Goal: Task Accomplishment & Management: Manage account settings

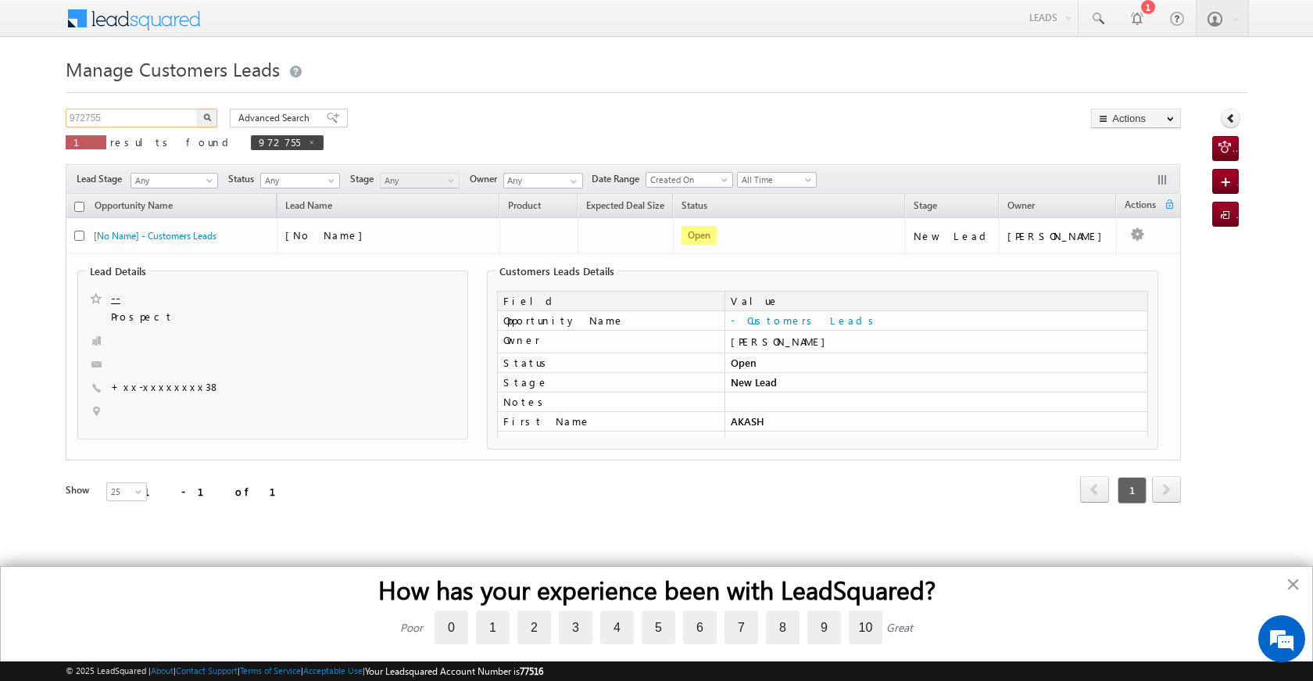
drag, startPoint x: 134, startPoint y: 116, endPoint x: 38, endPoint y: 115, distance: 96.2
click at [38, 115] on body "Menu [PERSON_NAME] [PERSON_NAME] a2@ks erve." at bounding box center [656, 273] width 1313 height 546
paste input "986102"
type input "986102"
click at [210, 118] on img "button" at bounding box center [207, 117] width 8 height 8
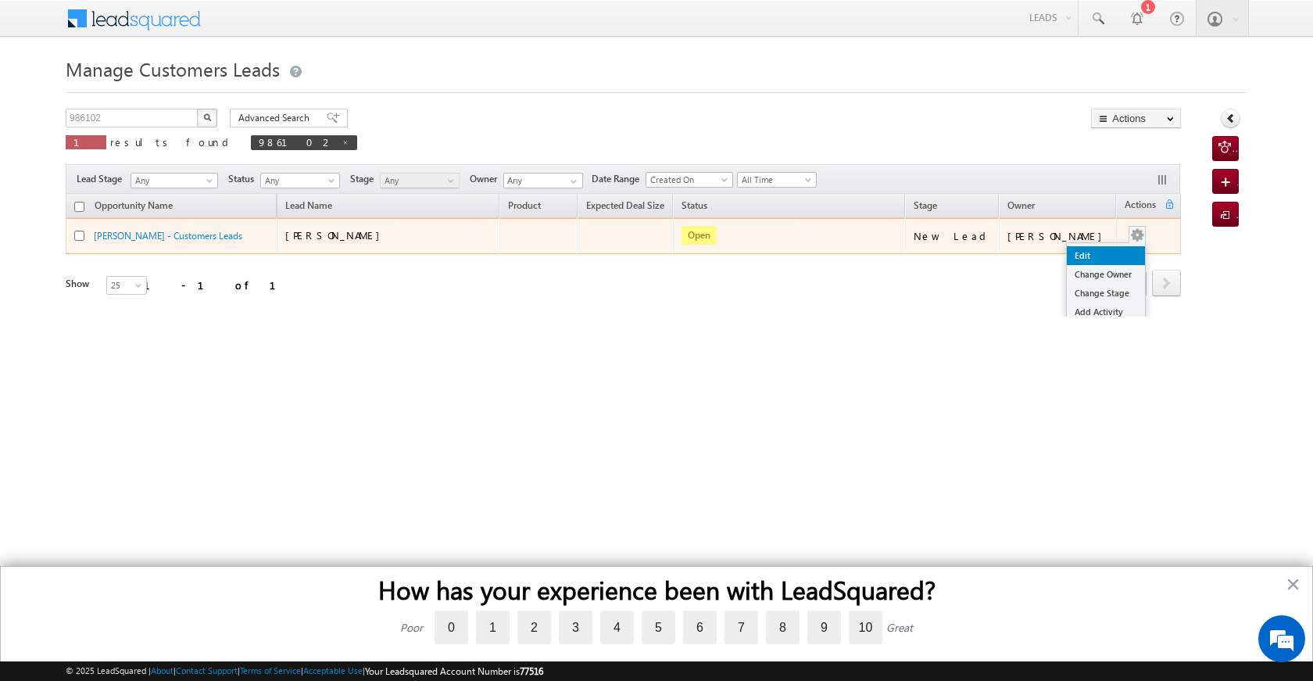
click at [1098, 252] on link "Edit" at bounding box center [1106, 255] width 78 height 19
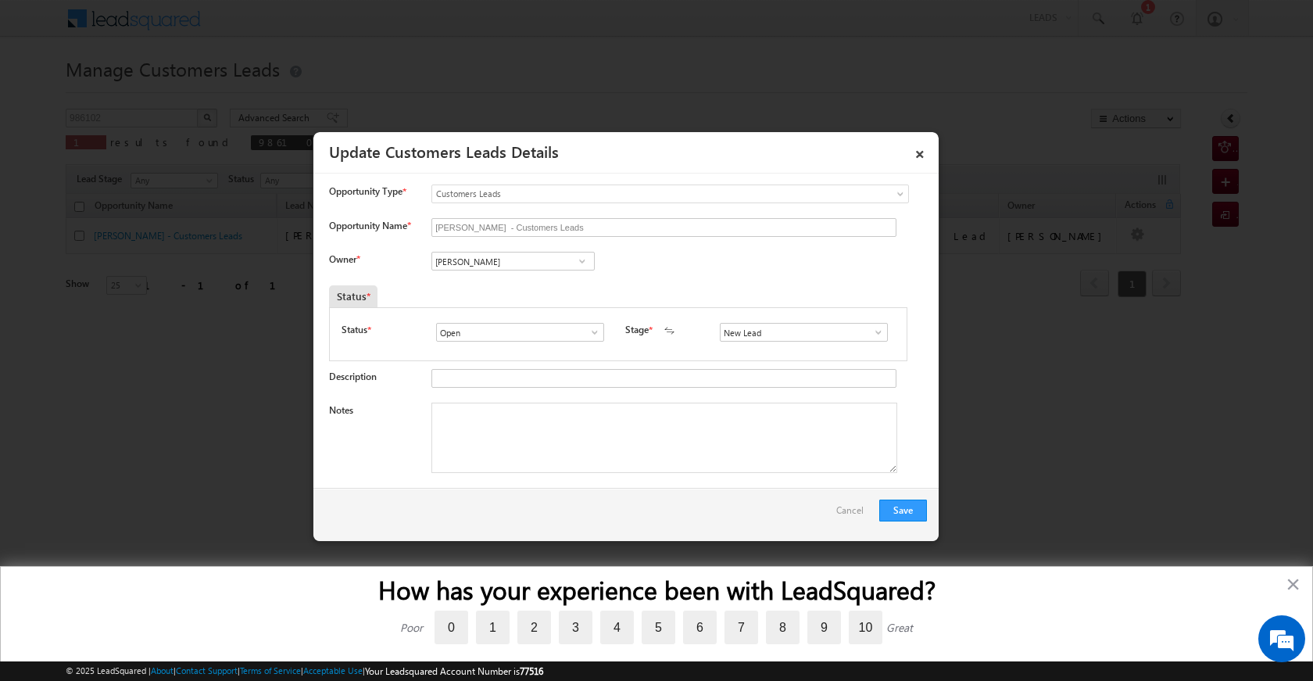
click at [579, 263] on span at bounding box center [583, 261] width 16 height 13
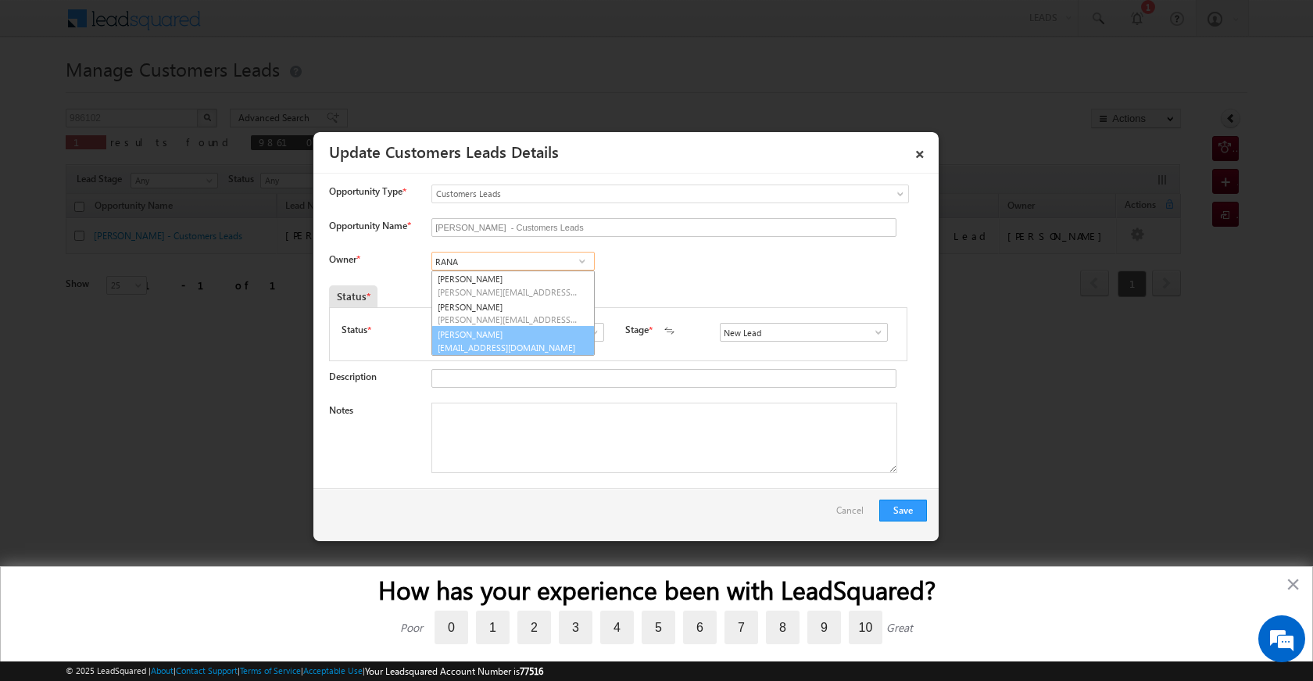
click at [550, 346] on span "[EMAIL_ADDRESS][DOMAIN_NAME]" at bounding box center [508, 348] width 141 height 12
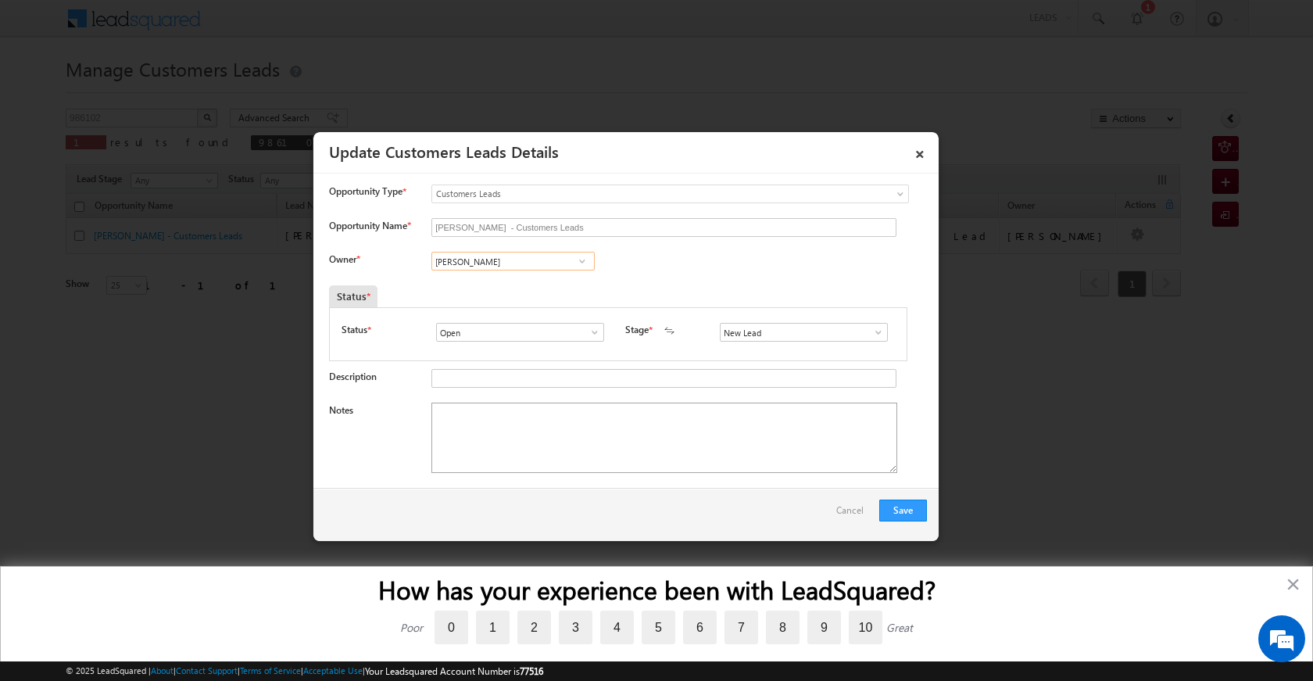
type input "[PERSON_NAME]"
click at [627, 415] on textarea "Notes" at bounding box center [665, 438] width 466 height 70
click at [585, 437] on textarea "Notes" at bounding box center [665, 438] width 466 height 70
click at [878, 331] on span at bounding box center [879, 332] width 16 height 13
click at [799, 403] on link "Sales Marked" at bounding box center [803, 399] width 167 height 18
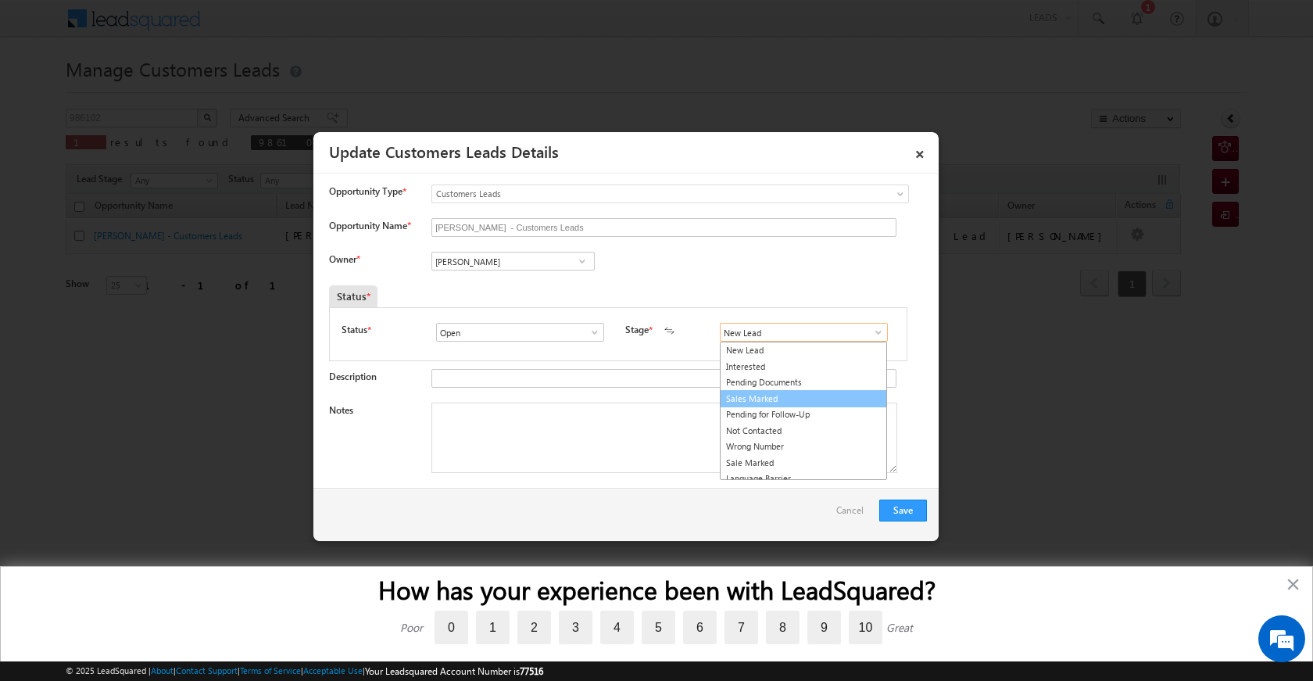
type input "Sales Marked"
click at [728, 436] on textarea "Notes" at bounding box center [665, 438] width 466 height 70
paste textarea "[PERSON_NAME] SON SAHDAAB CX NEED 5 LAC TOPUP AMOUNT TOMARROW VISIT SHEDULE 11 …"
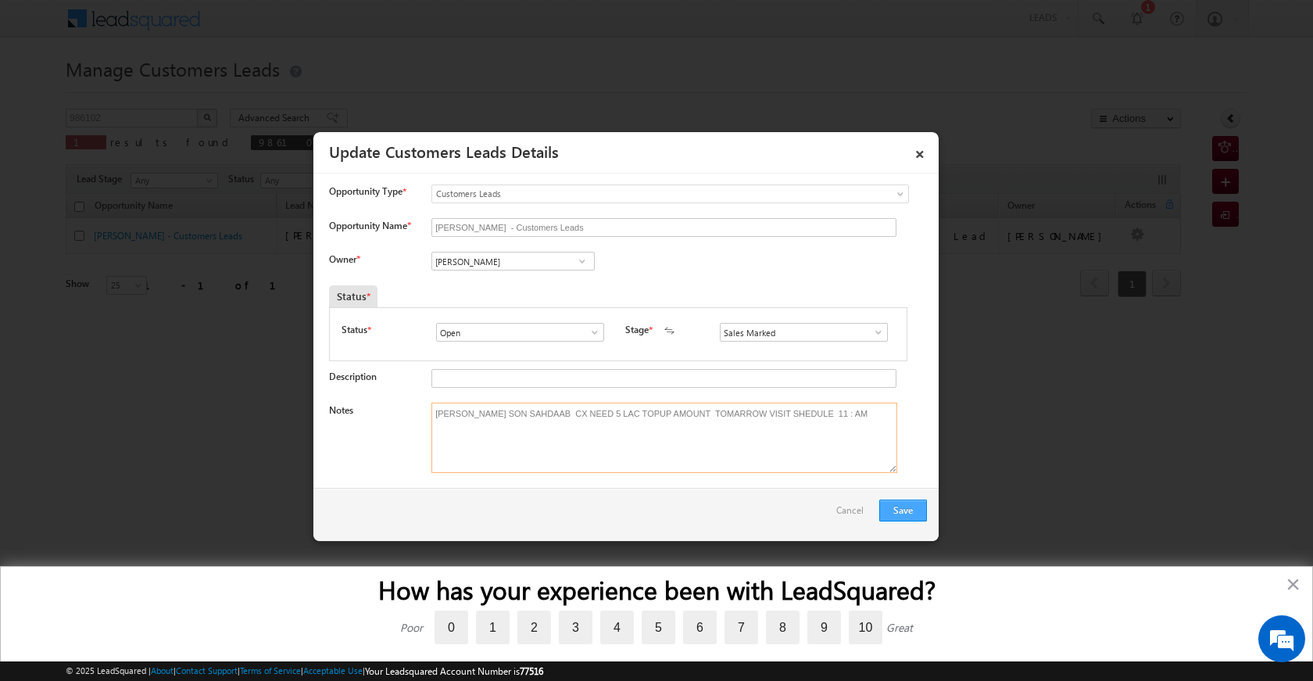
type textarea "[PERSON_NAME] SON SAHDAAB CX NEED 5 LAC TOPUP AMOUNT TOMARROW VISIT SHEDULE 11 …"
click at [909, 503] on button "Save" at bounding box center [903, 511] width 48 height 22
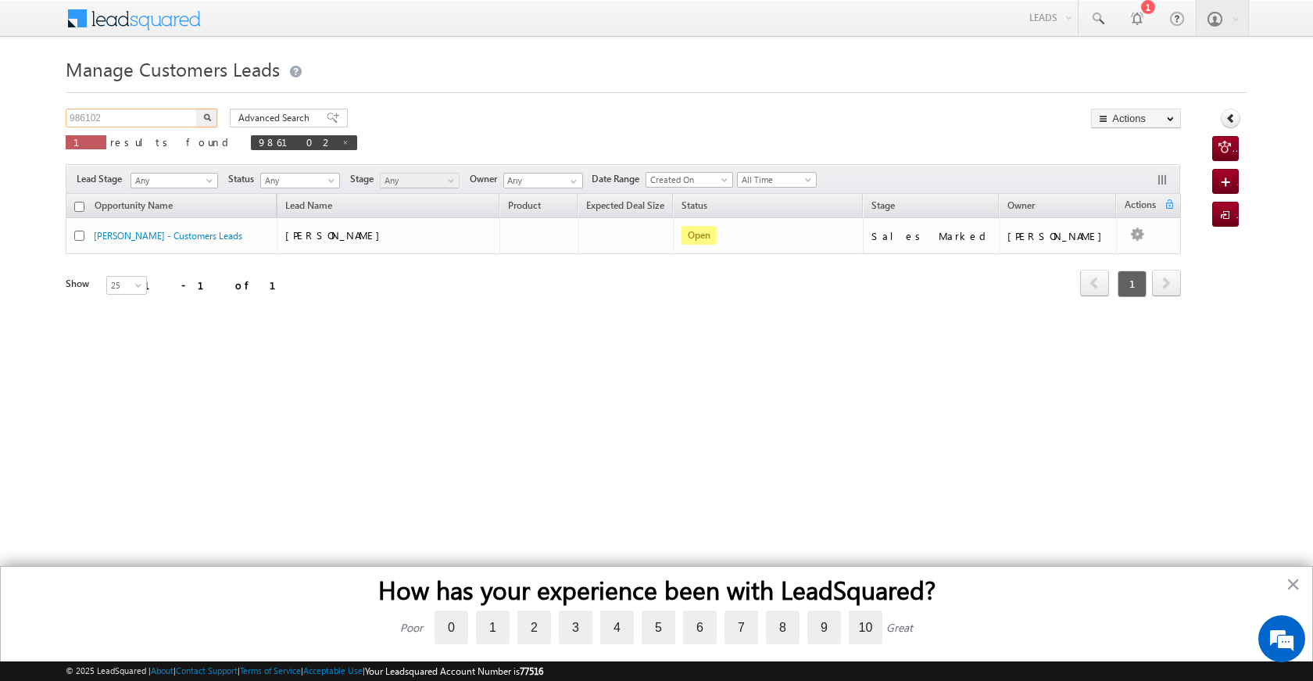
drag, startPoint x: 116, startPoint y: 124, endPoint x: 4, endPoint y: 103, distance: 113.8
click at [4, 103] on body "Menu [PERSON_NAME] [PERSON_NAME] a2@ks erve." at bounding box center [656, 221] width 1313 height 443
paste input "038"
type input "986038"
click at [215, 112] on button "button" at bounding box center [207, 118] width 20 height 19
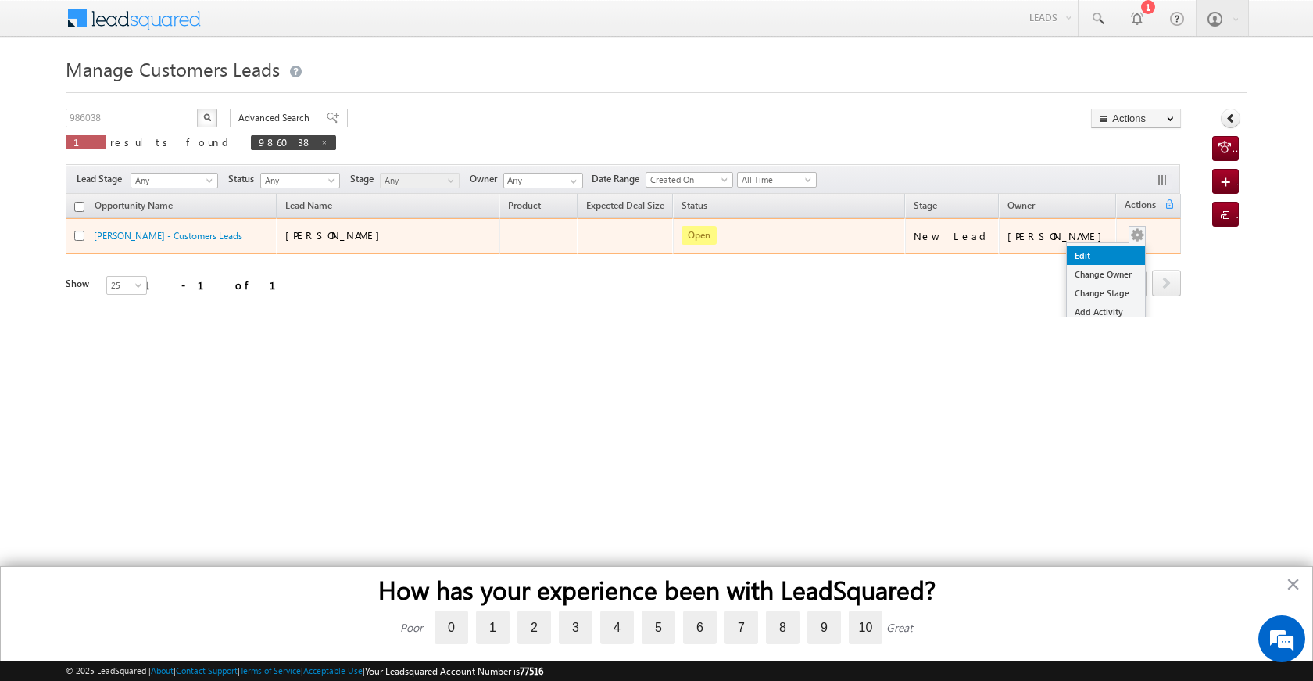
click at [1091, 263] on link "Edit" at bounding box center [1106, 255] width 78 height 19
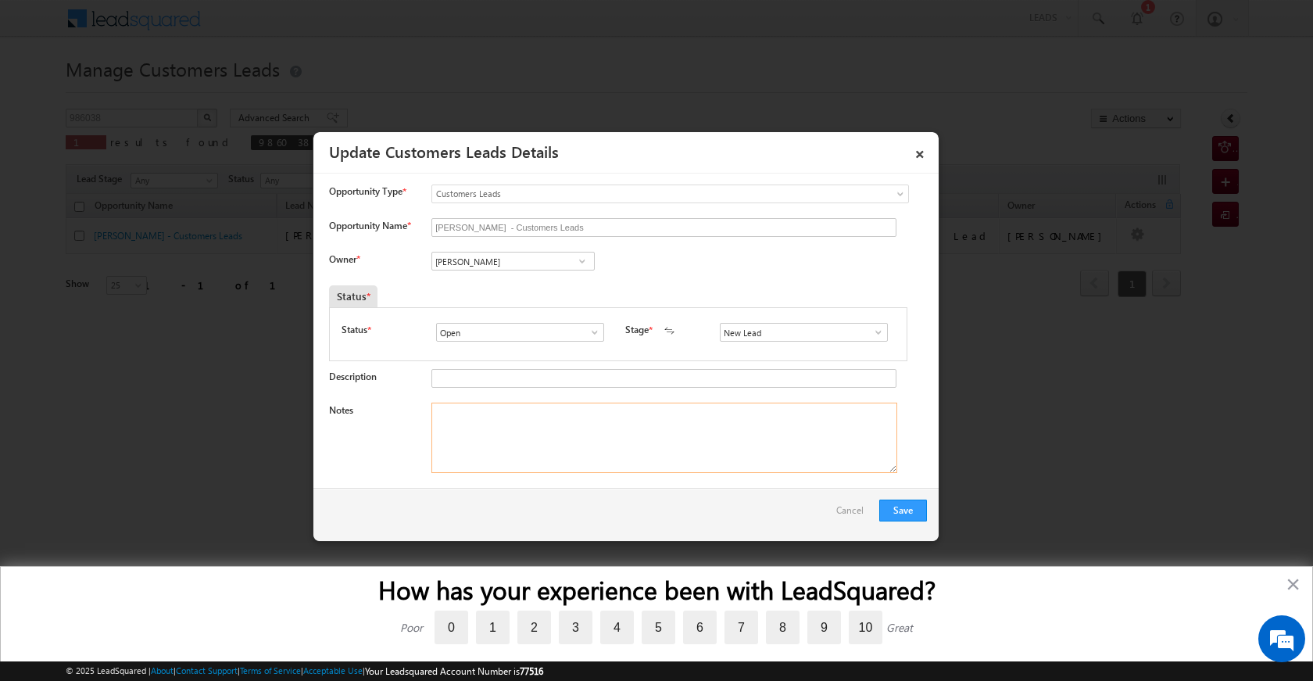
click at [578, 435] on textarea "Notes" at bounding box center [665, 438] width 466 height 70
click at [585, 263] on span at bounding box center [583, 261] width 16 height 13
click at [535, 276] on link "[PERSON_NAME] [PERSON_NAME][EMAIL_ADDRESS][DOMAIN_NAME]" at bounding box center [513, 285] width 163 height 30
type input "[PERSON_NAME]"
click at [632, 423] on textarea "Notes" at bounding box center [665, 438] width 466 height 70
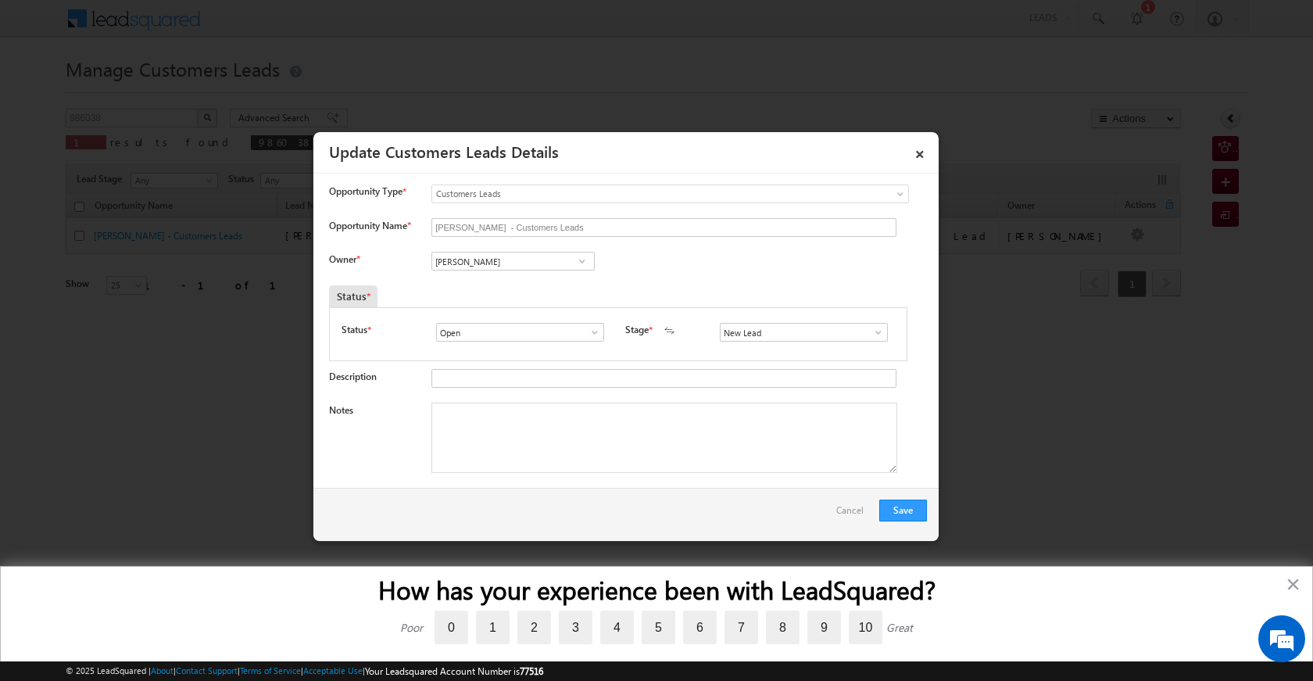
click at [874, 331] on span at bounding box center [879, 332] width 16 height 13
drag, startPoint x: 801, startPoint y: 402, endPoint x: 747, endPoint y: 424, distance: 58.9
click at [801, 402] on link "Sales Marked" at bounding box center [803, 399] width 167 height 18
type input "Sales Marked"
click at [600, 475] on div "Notes" at bounding box center [628, 442] width 598 height 78
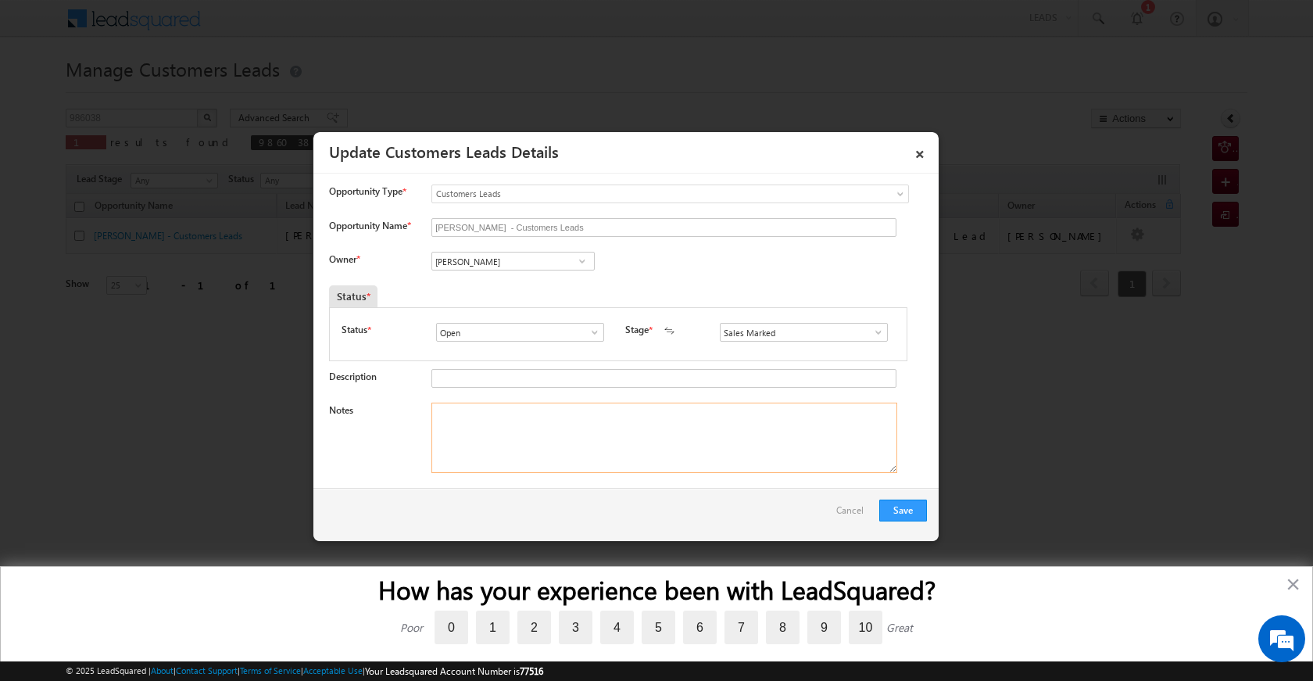
click at [587, 446] on textarea "Notes" at bounding box center [665, 438] width 466 height 70
click at [532, 442] on textarea "Notes" at bounding box center [665, 438] width 466 height 70
paste textarea "GULNAAJ AFTAR CX NEED 5 LAC TOPUP BARELLY TO 243005 VISIT SHEDULE TOMARROW GULN…"
type textarea "GULNAAJ AFTAR CX NEED 5 LAC TOPUP BARELLY TO 243005 VISIT SHEDULE TOMARROW GULN…"
click at [922, 515] on button "Save" at bounding box center [903, 511] width 48 height 22
